Goal: Transaction & Acquisition: Purchase product/service

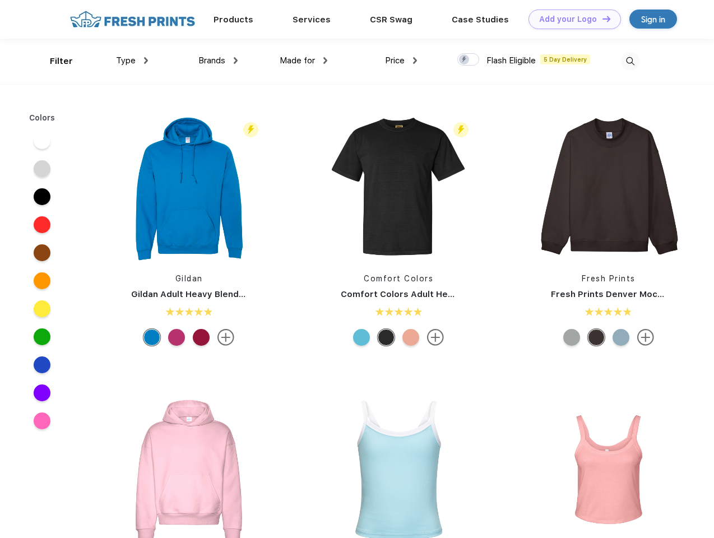
click at [571, 19] on link "Add your Logo Design Tool" at bounding box center [575, 20] width 92 height 20
click at [0, 0] on div "Design Tool" at bounding box center [0, 0] width 0 height 0
click at [601, 18] on link "Add your Logo Design Tool" at bounding box center [575, 20] width 92 height 20
click at [54, 61] on div "Filter" at bounding box center [61, 61] width 23 height 13
click at [132, 61] on span "Type" at bounding box center [126, 60] width 20 height 10
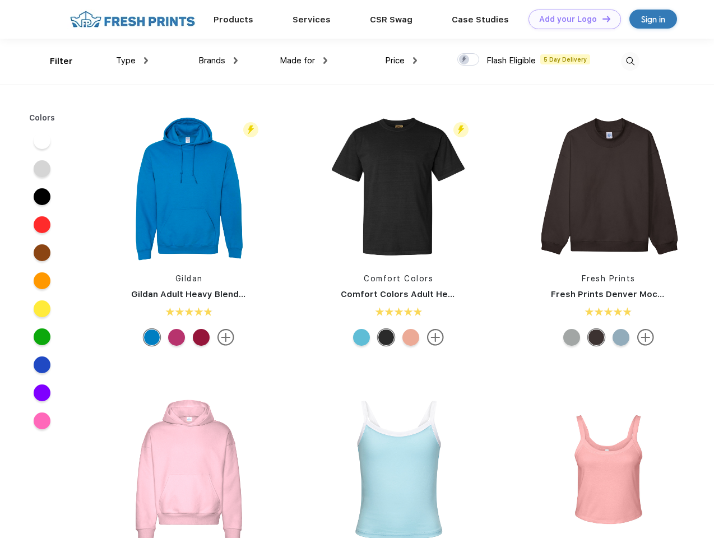
click at [218, 61] on span "Brands" at bounding box center [211, 60] width 27 height 10
click at [304, 61] on span "Made for" at bounding box center [297, 60] width 35 height 10
click at [401, 61] on span "Price" at bounding box center [395, 60] width 20 height 10
click at [469, 60] on div at bounding box center [468, 59] width 22 height 12
click at [465, 60] on input "checkbox" at bounding box center [460, 56] width 7 height 7
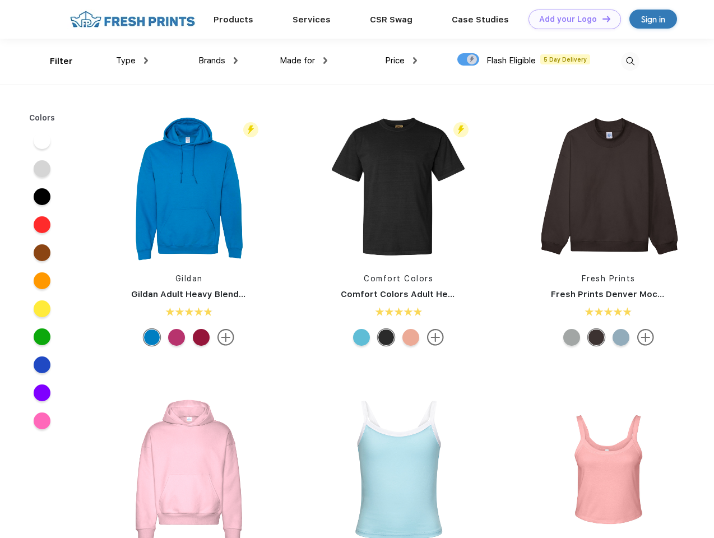
click at [630, 61] on img at bounding box center [630, 61] width 18 height 18
